Goal: Information Seeking & Learning: Find specific fact

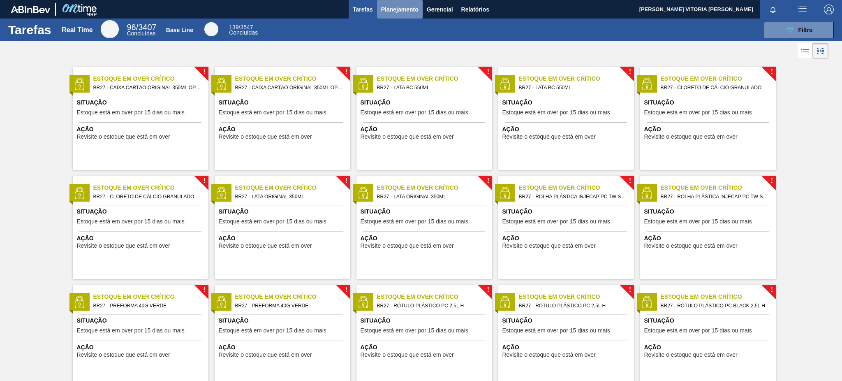
click at [389, 11] on span "Planejamento" at bounding box center [399, 10] width 37 height 10
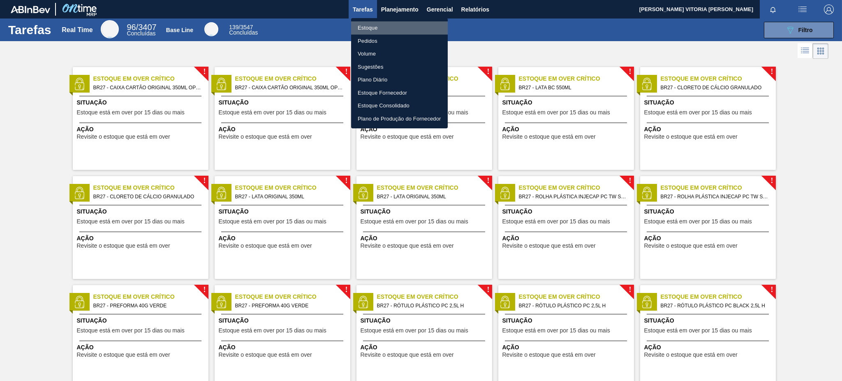
click at [402, 29] on li "Estoque" at bounding box center [399, 27] width 97 height 13
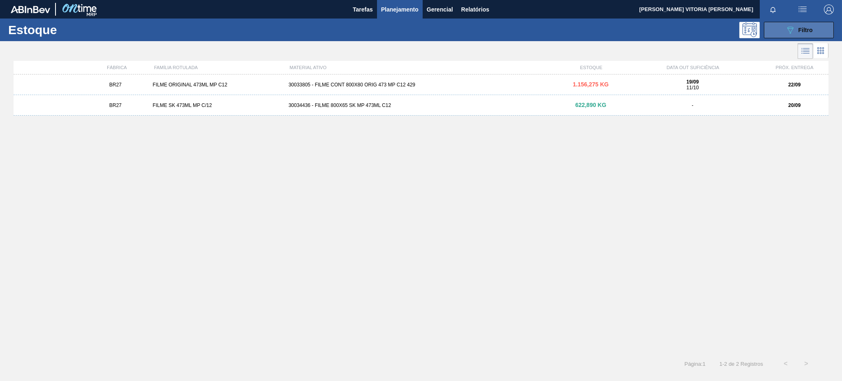
click at [807, 35] on div "089F7B8B-B2A5-4AFE-B5C0-19BA573D28AC Filtro" at bounding box center [799, 30] width 28 height 10
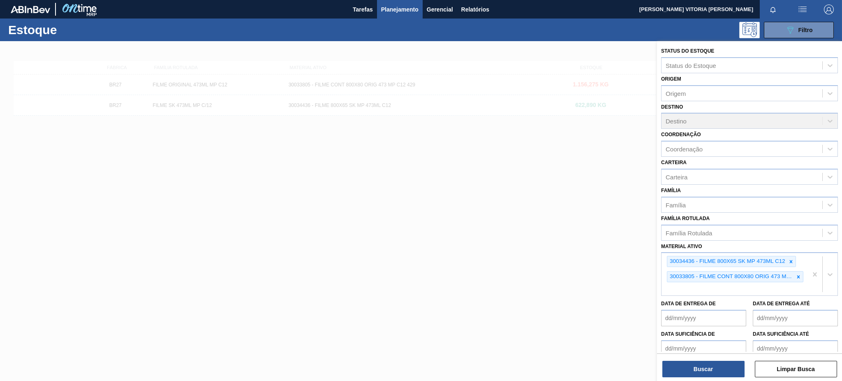
drag, startPoint x: 602, startPoint y: 180, endPoint x: 573, endPoint y: 141, distance: 48.5
click at [602, 180] on div at bounding box center [421, 231] width 842 height 381
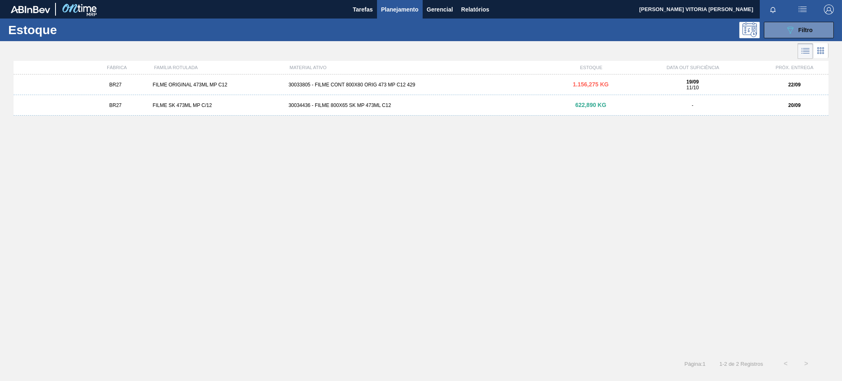
click at [475, 117] on div "BR27 FILME ORIGINAL 473ML MP C12 30033805 - FILME CONT 800X80 ORIG 473 MP C12 4…" at bounding box center [421, 211] width 815 height 274
click at [472, 117] on div "BR27 FILME ORIGINAL 473ML MP C12 30033805 - FILME CONT 800X80 ORIG 473 MP C12 4…" at bounding box center [421, 211] width 815 height 274
click at [471, 112] on div "BR27 FILME SK 473ML MP C/12 30034436 - FILME 800X65 SK MP 473ML C12 622,890 KG …" at bounding box center [421, 105] width 815 height 21
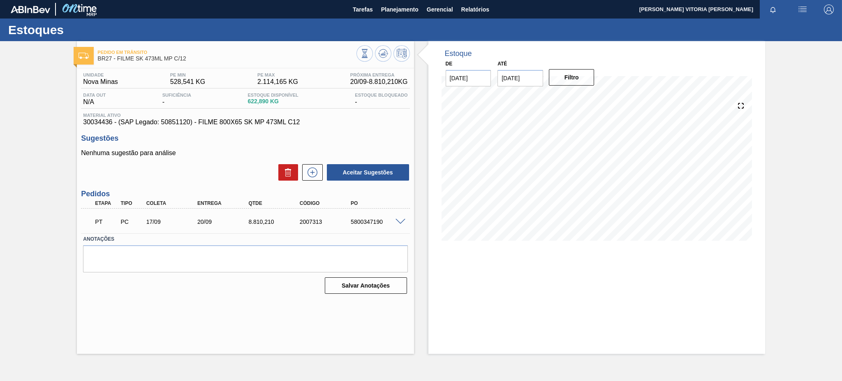
click at [398, 220] on span at bounding box center [400, 222] width 10 height 6
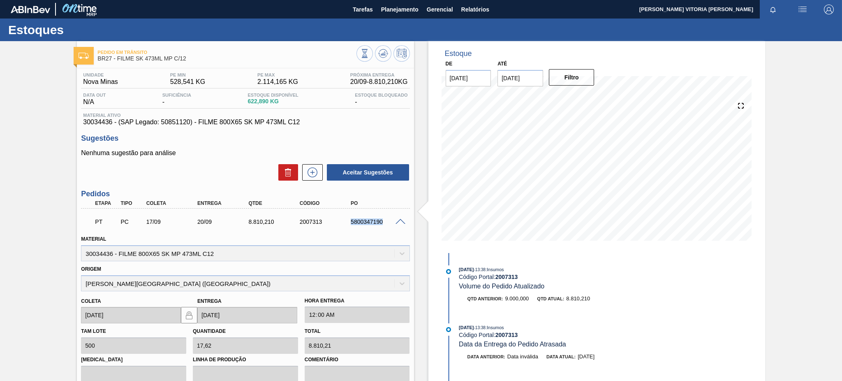
drag, startPoint x: 345, startPoint y: 218, endPoint x: 396, endPoint y: 220, distance: 50.6
click at [396, 220] on div "PT PC 17/09 20/09 8.810,[PHONE_NUMBER] 5800347190" at bounding box center [245, 220] width 328 height 21
copy div "5800347190"
click at [93, 282] on div "Origem [PERSON_NAME][GEOGRAPHIC_DATA] ([GEOGRAPHIC_DATA])" at bounding box center [245, 277] width 328 height 28
